Goal: Book appointment/travel/reservation

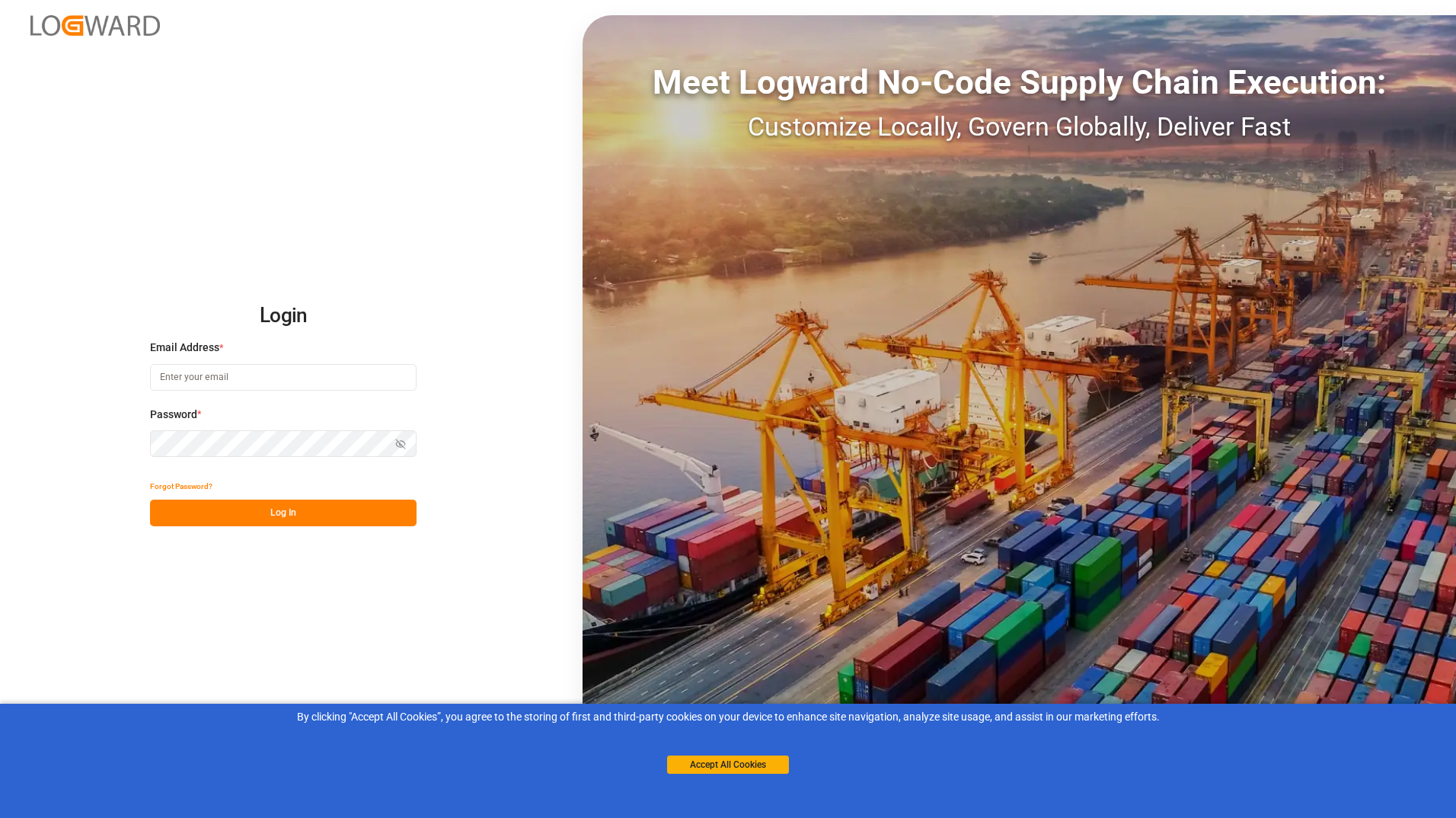
type input "[EMAIL_ADDRESS][DOMAIN_NAME]"
click at [320, 516] on button "Log In" at bounding box center [283, 513] width 266 height 27
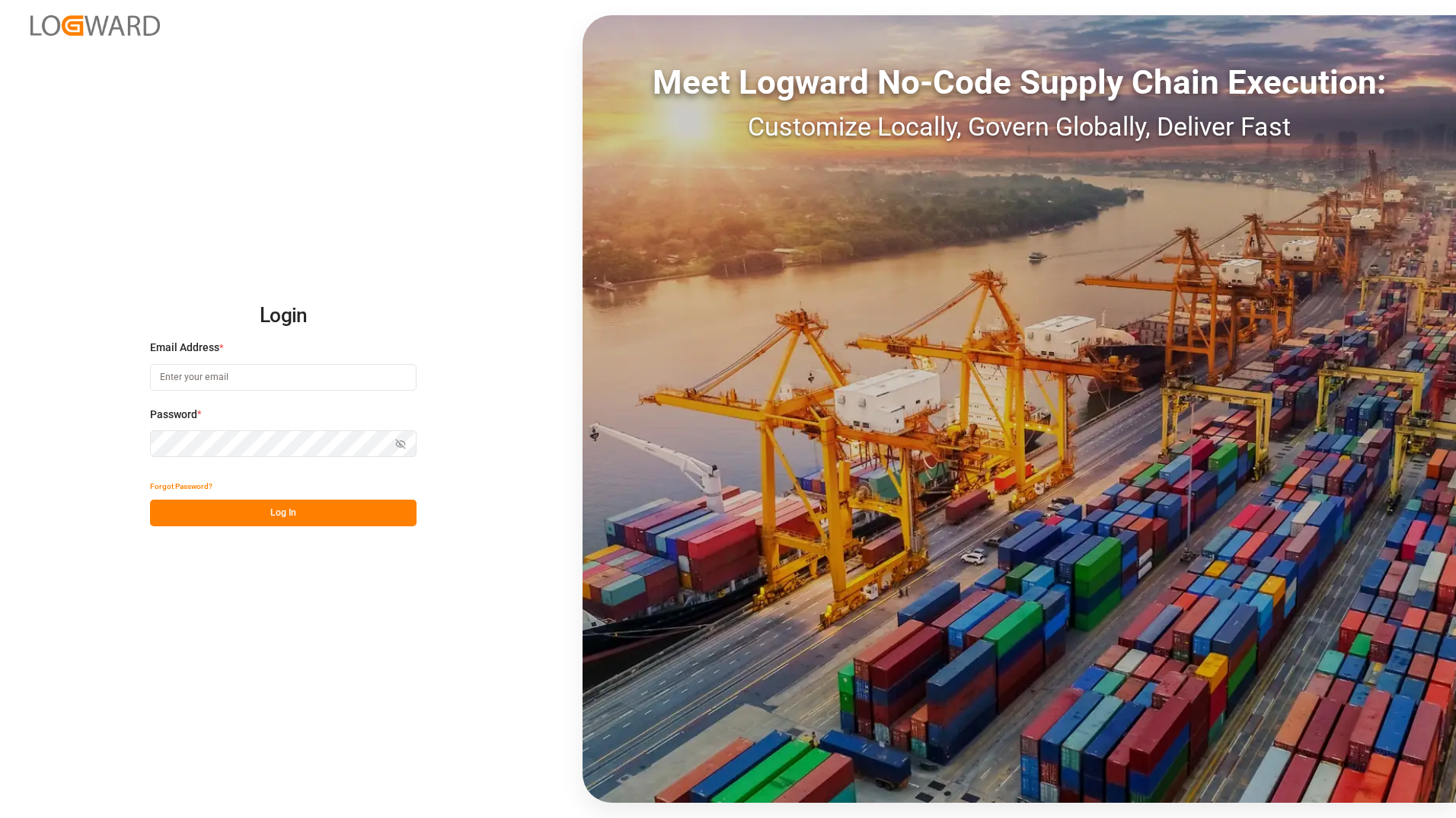
type input "[EMAIL_ADDRESS][DOMAIN_NAME]"
click at [320, 516] on button "Log In" at bounding box center [283, 513] width 266 height 27
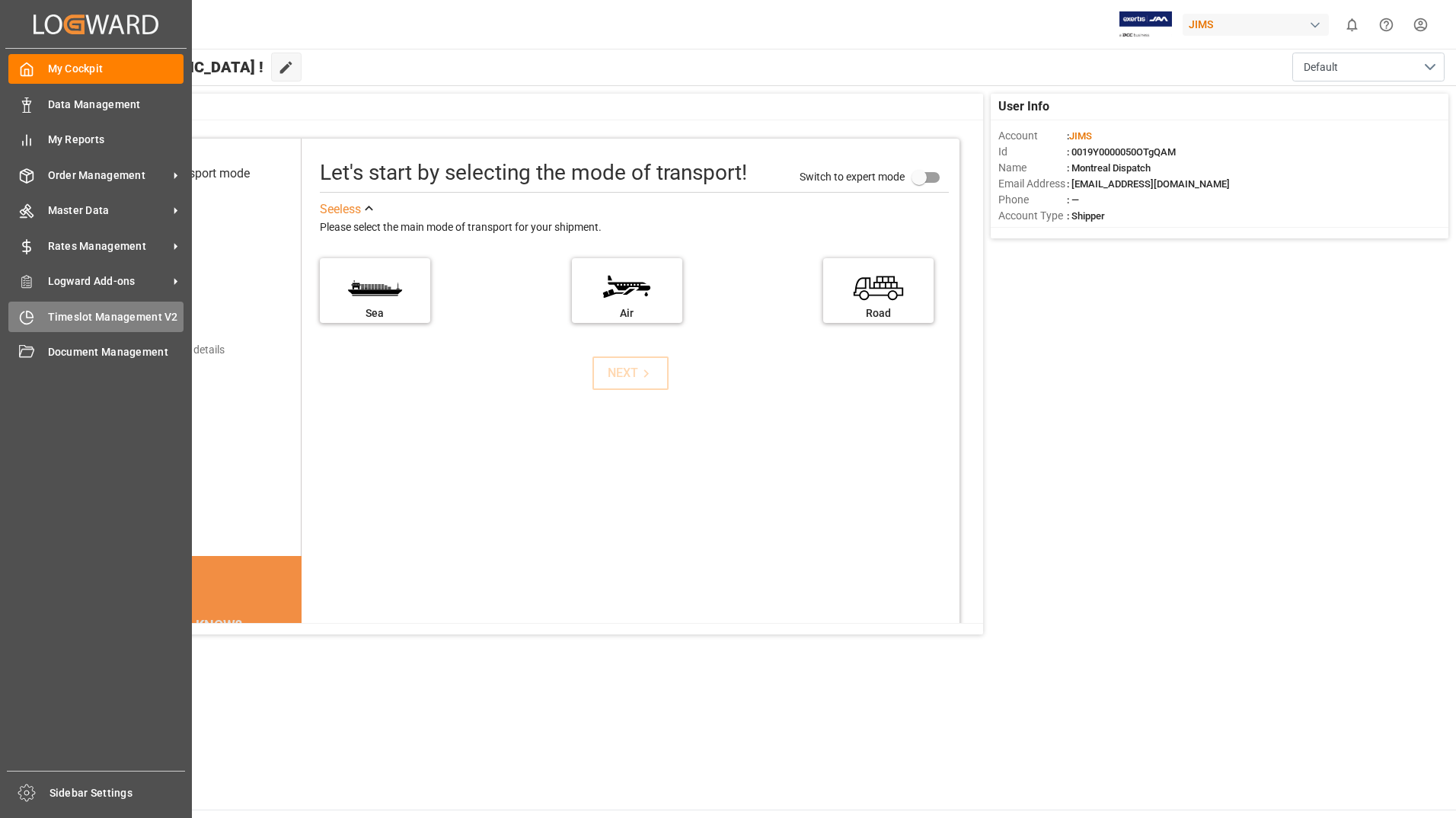
click at [52, 316] on span "Timeslot Management V2" at bounding box center [116, 318] width 136 height 16
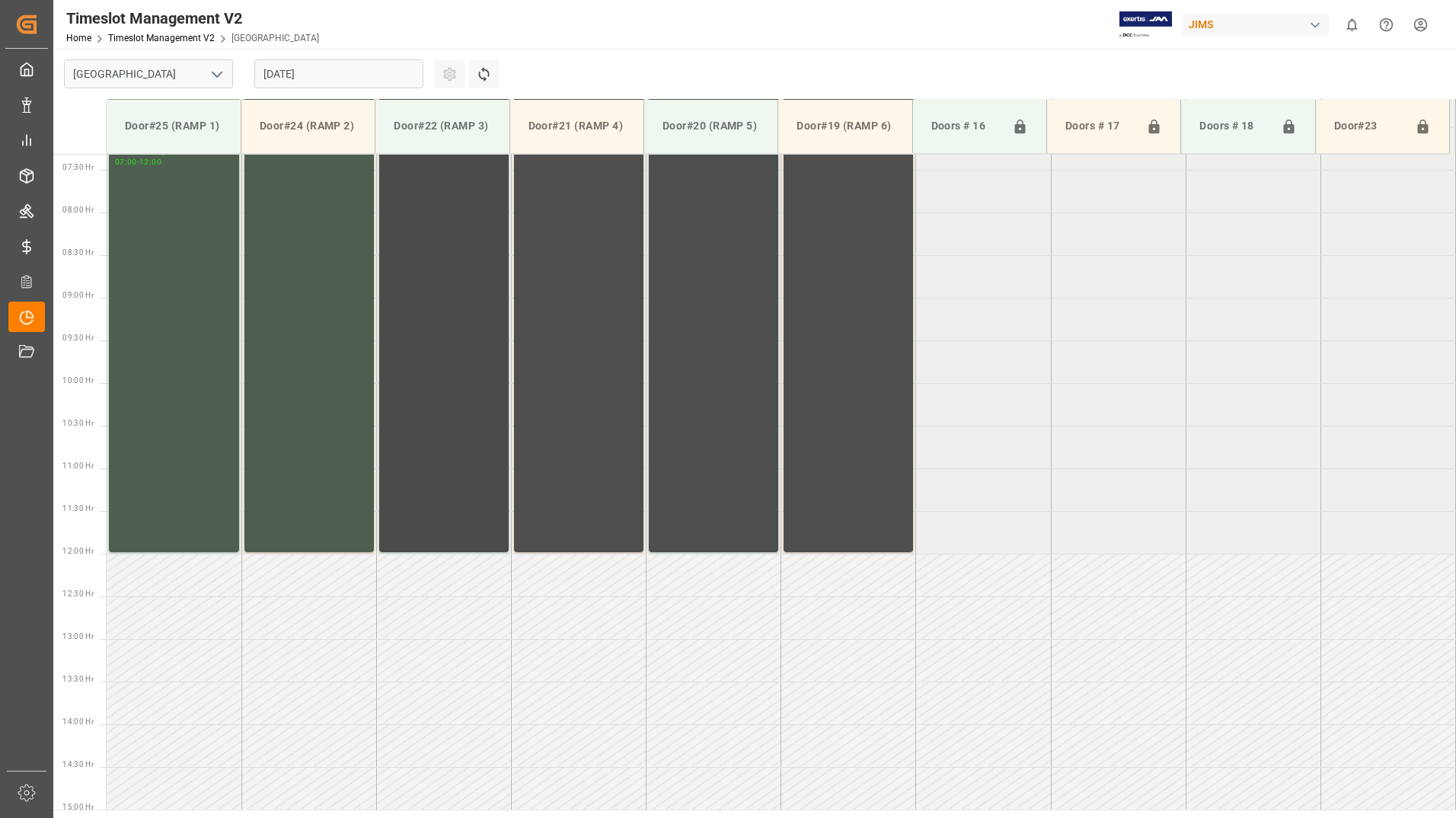
scroll to position [929, 0]
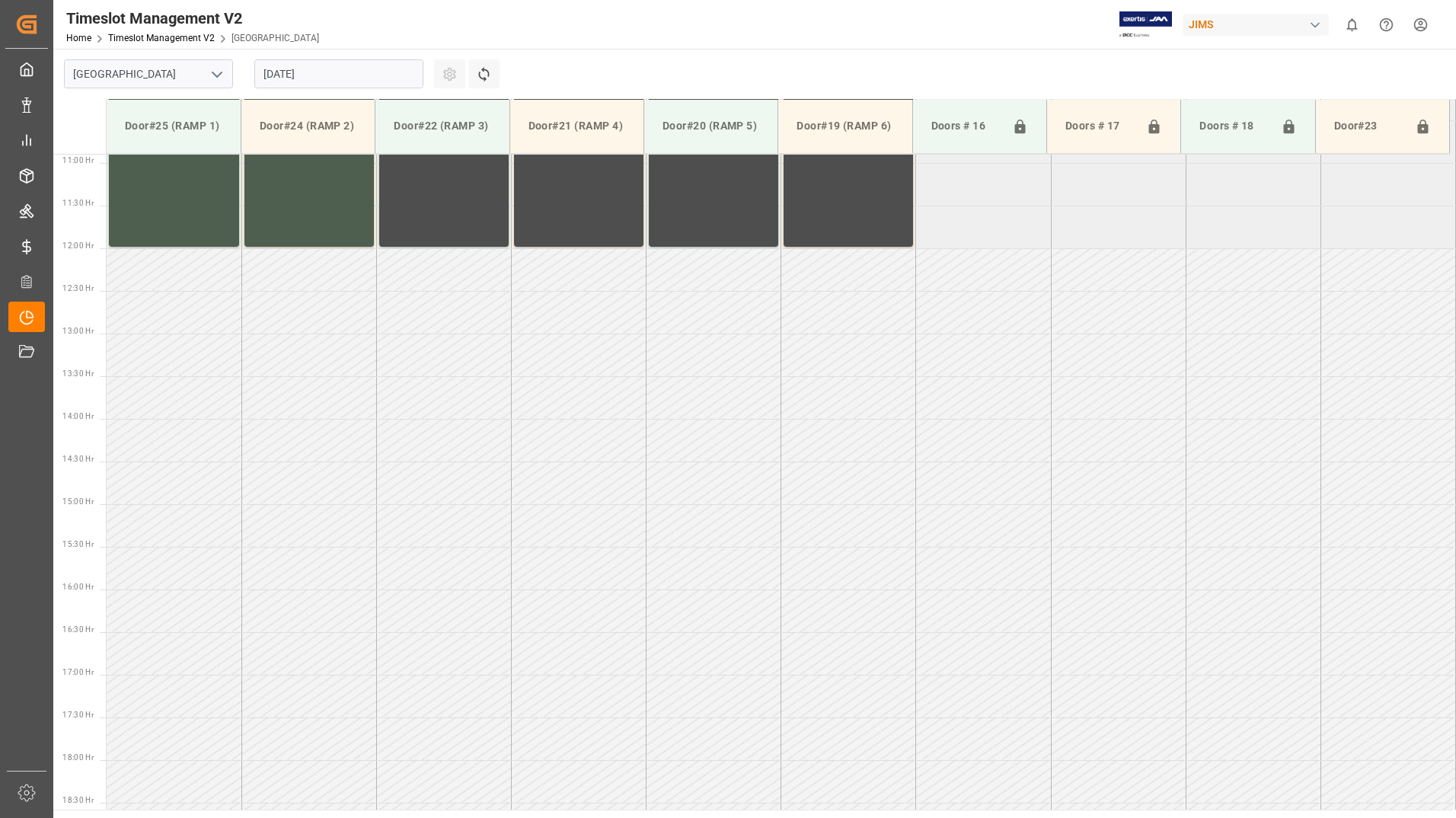
click at [373, 76] on input "[DATE]" at bounding box center [338, 74] width 169 height 29
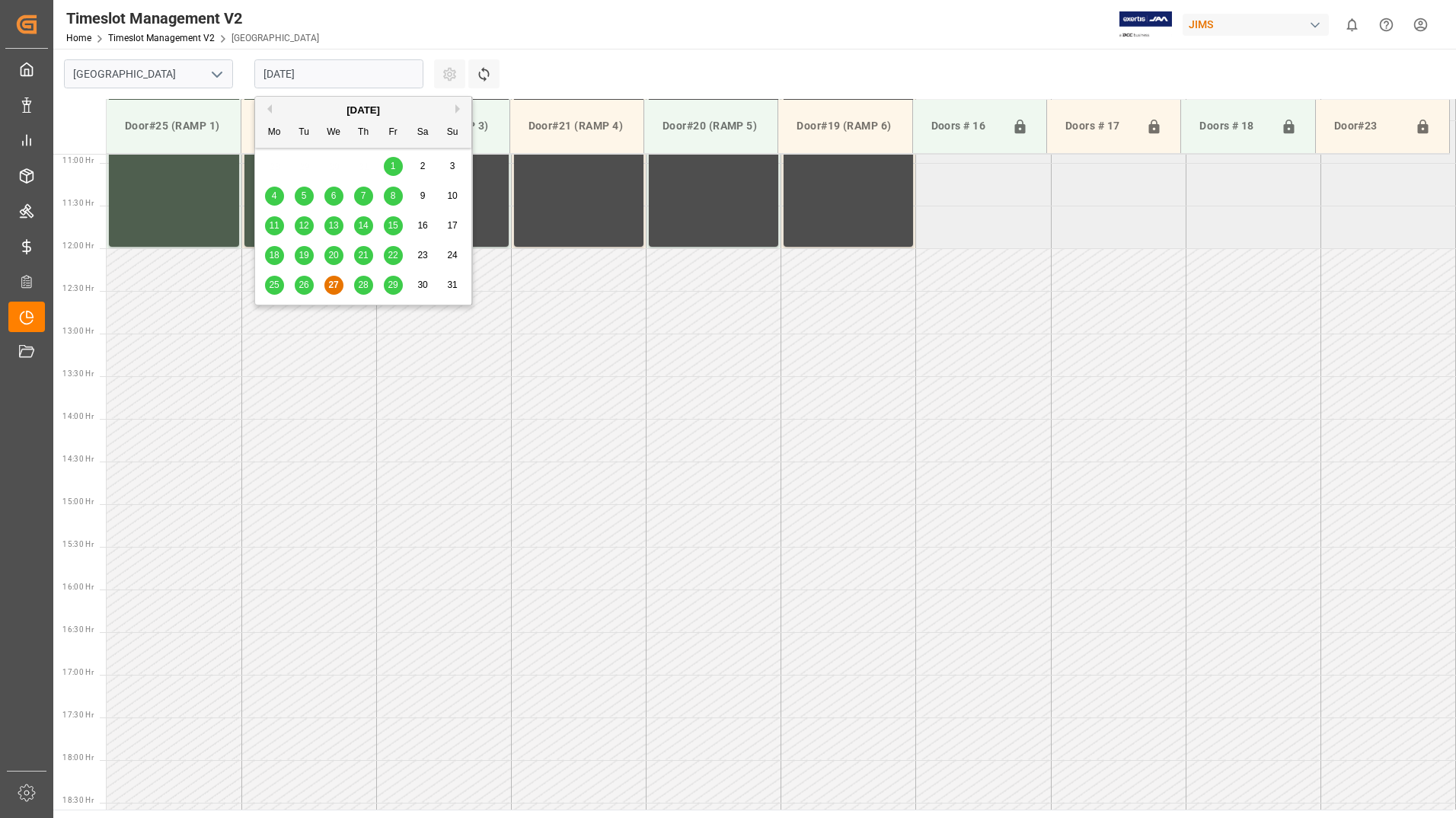
click at [363, 292] on div "28" at bounding box center [363, 285] width 19 height 18
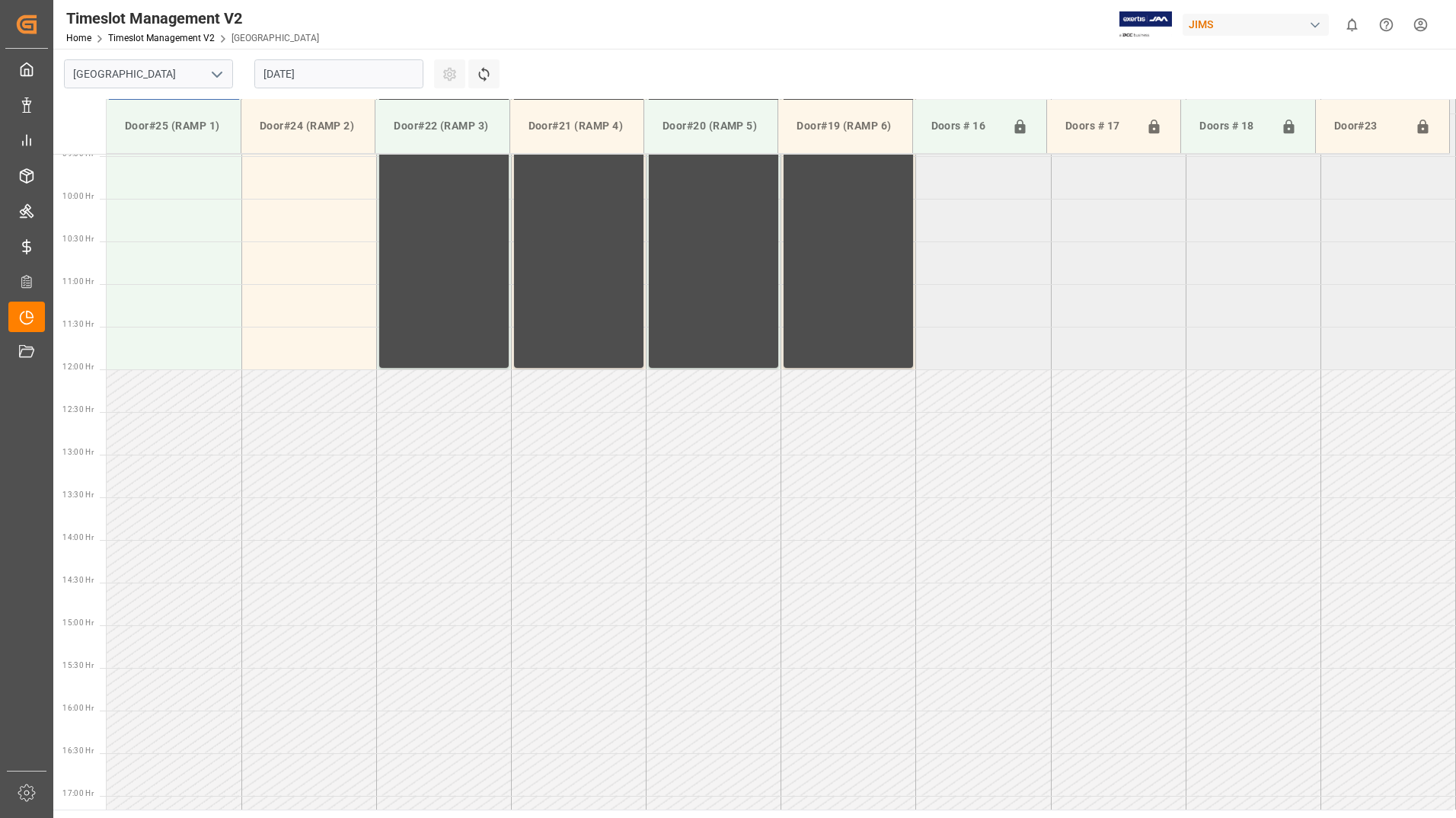
scroll to position [625, 0]
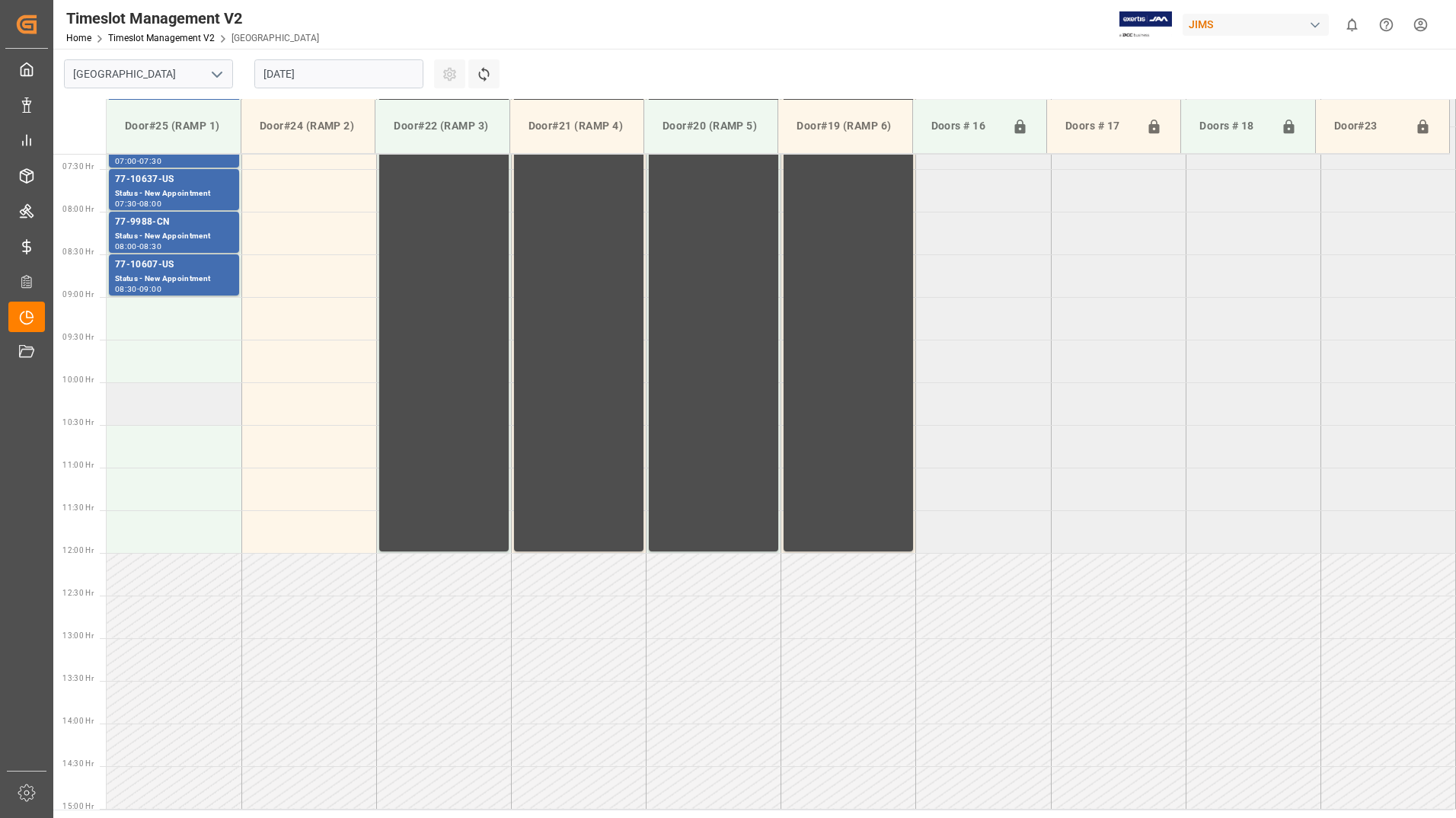
click at [144, 404] on td at bounding box center [173, 404] width 134 height 42
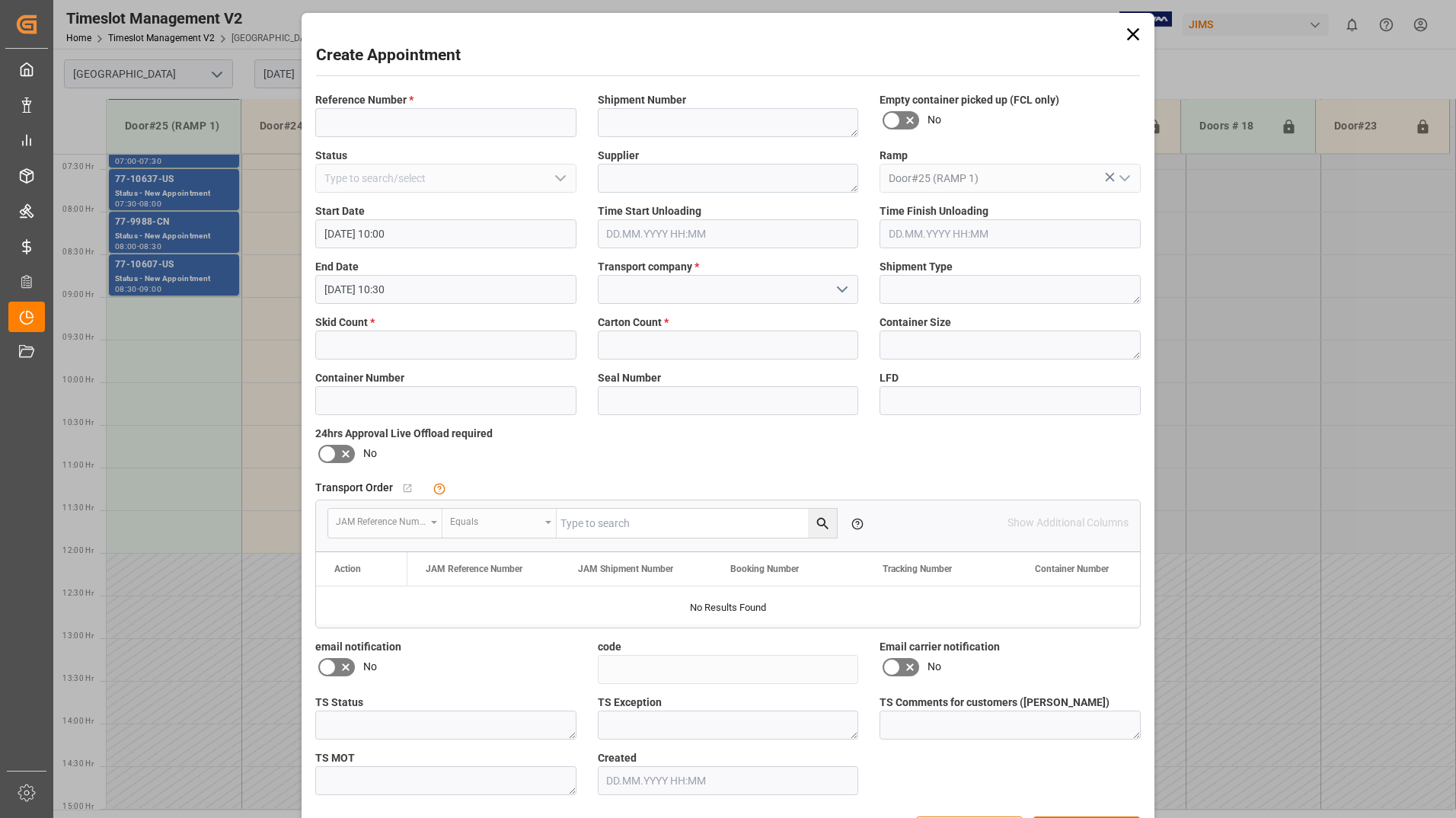
type input "[DATE] 10:00"
type input "[DATE] 10:30"
click at [444, 115] on input at bounding box center [445, 123] width 261 height 29
type input "none"
click at [834, 285] on icon "open menu" at bounding box center [842, 289] width 18 height 18
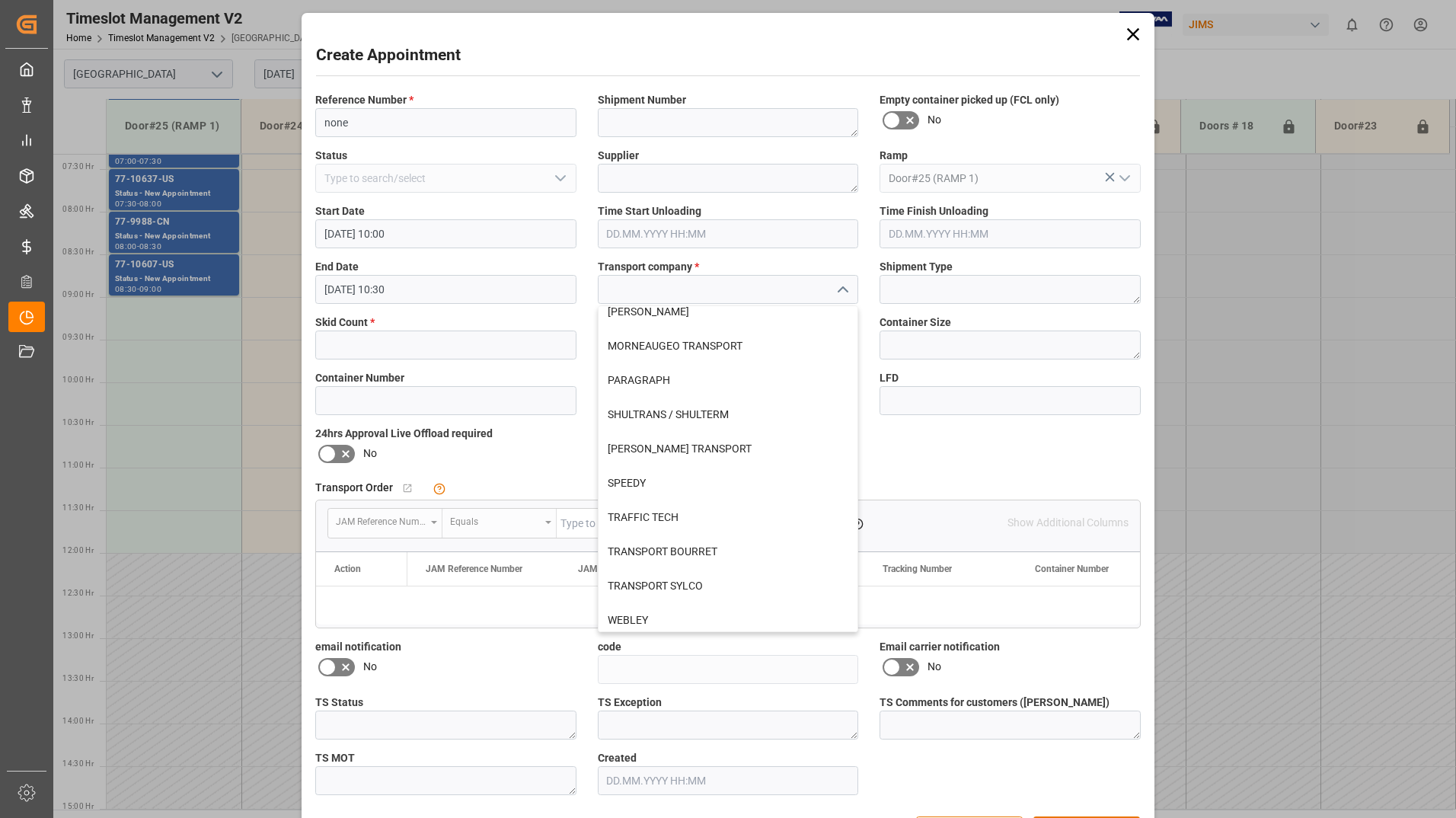
scroll to position [565, 0]
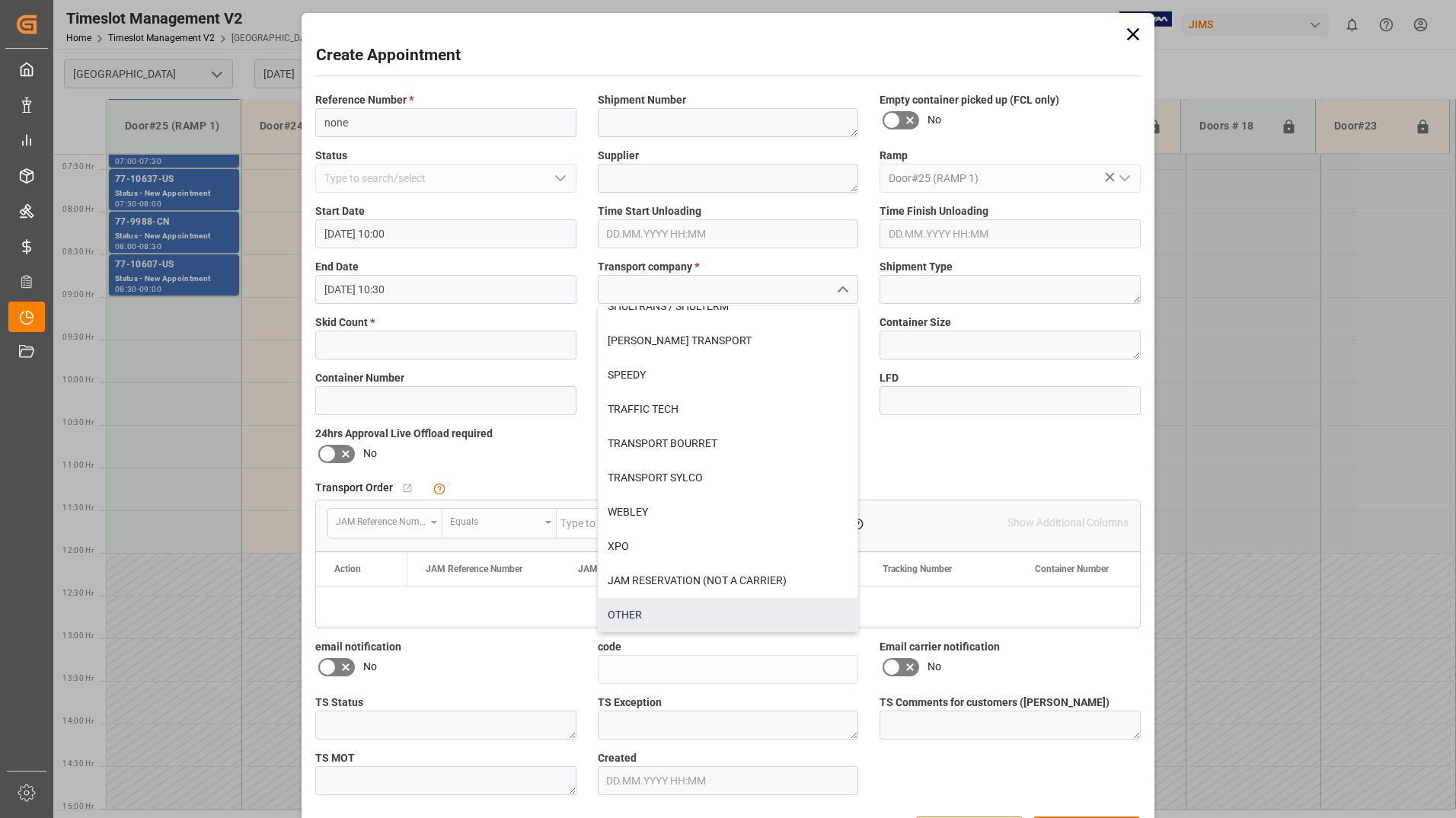
click at [635, 607] on div "OTHER" at bounding box center [728, 615] width 260 height 34
type input "OTHER"
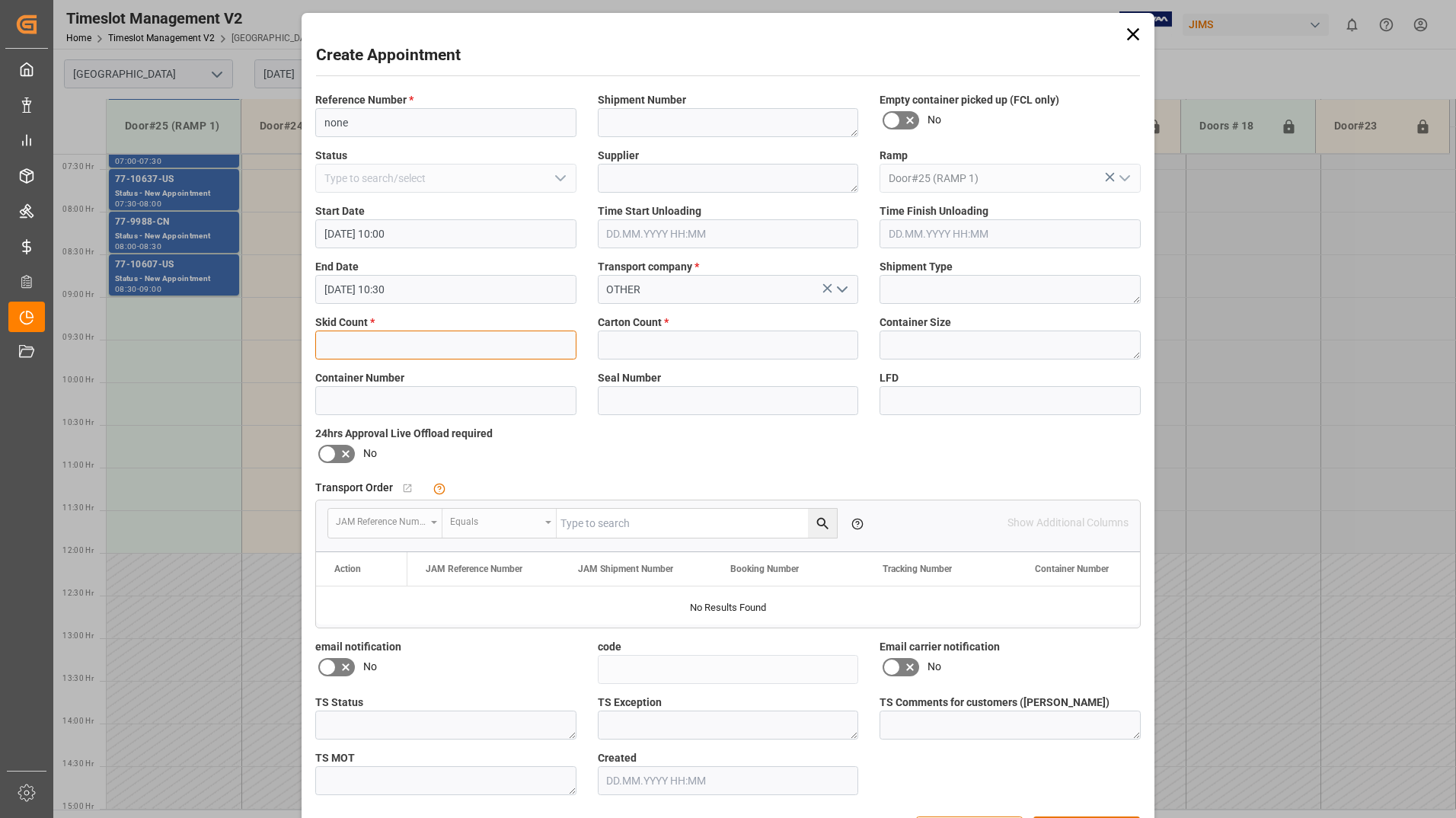
click at [461, 348] on input "text" at bounding box center [445, 345] width 261 height 29
type input "1"
click at [649, 343] on input "text" at bounding box center [728, 345] width 261 height 29
type input "1"
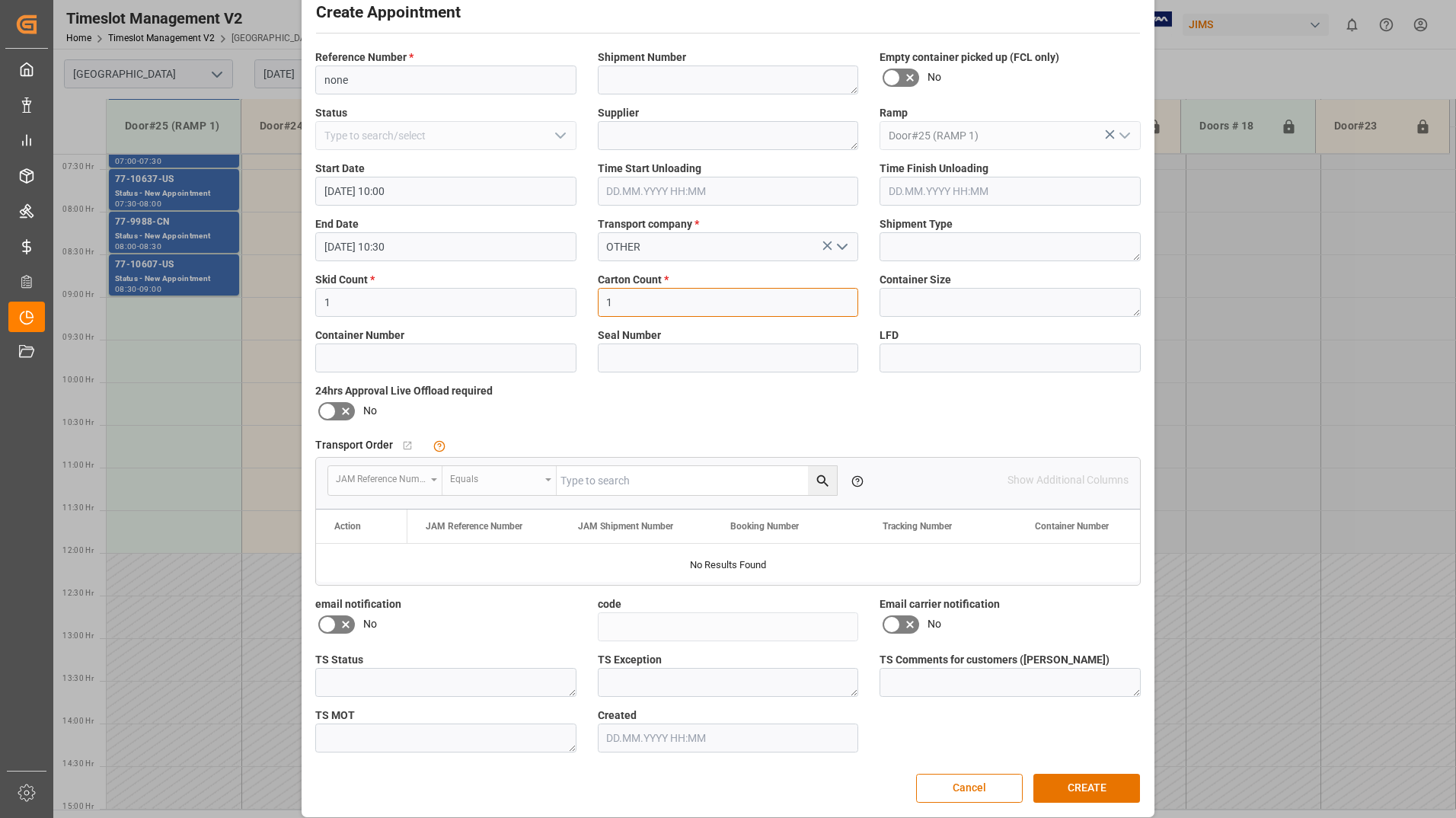
scroll to position [55, 0]
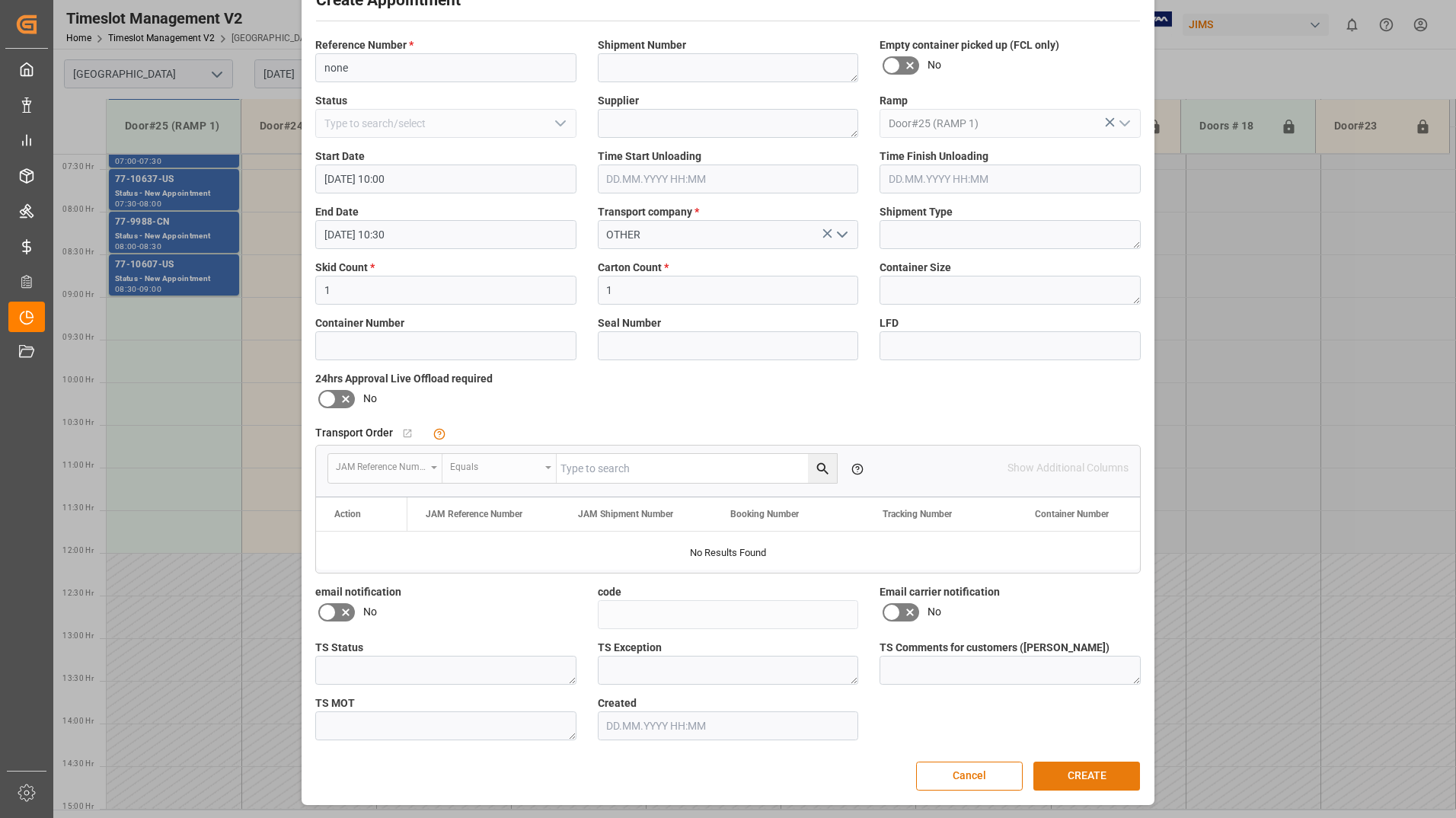
click at [1066, 775] on button "CREATE" at bounding box center [1087, 776] width 107 height 29
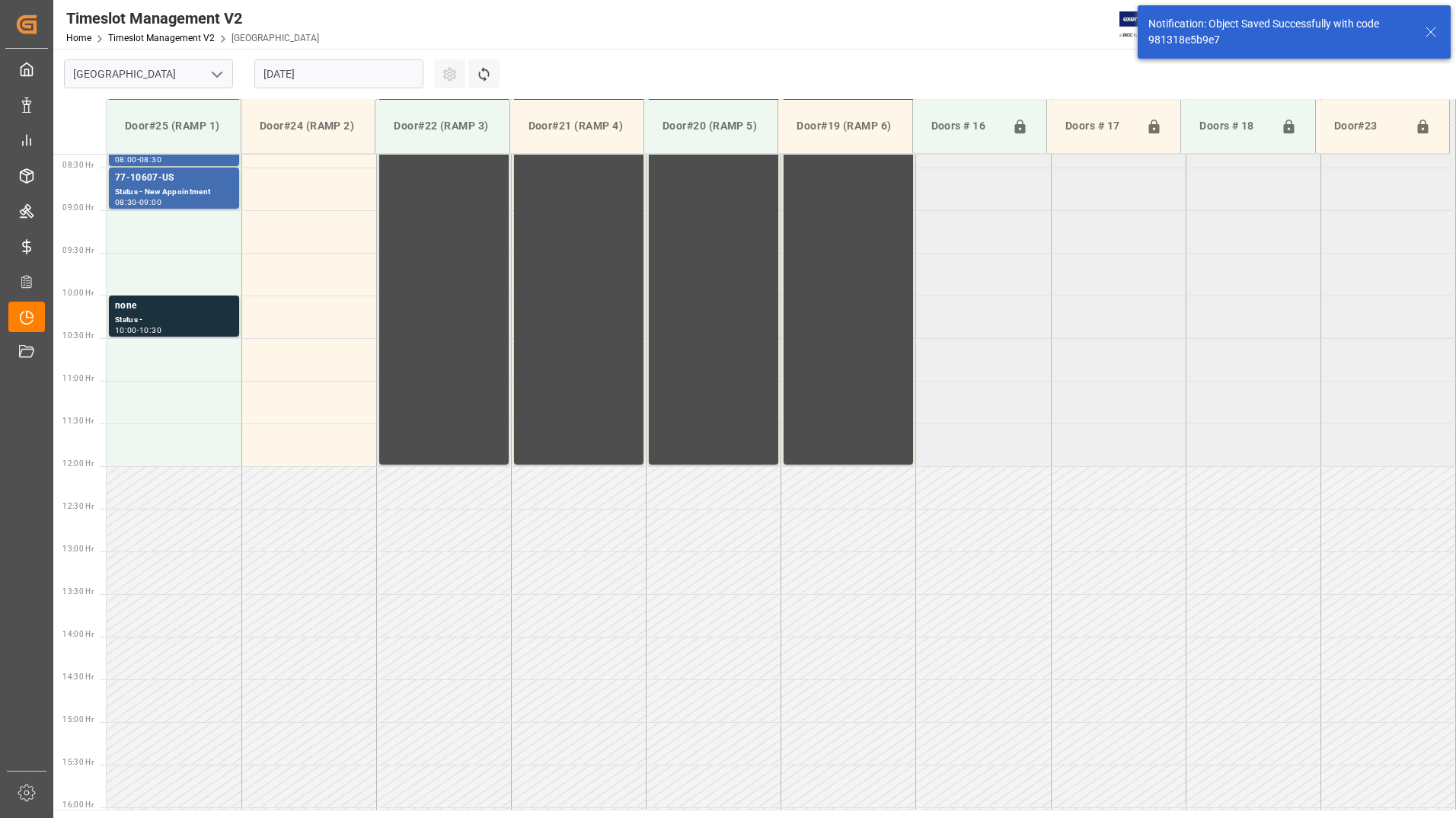
scroll to position [758, 0]
